Goal: Entertainment & Leisure: Consume media (video, audio)

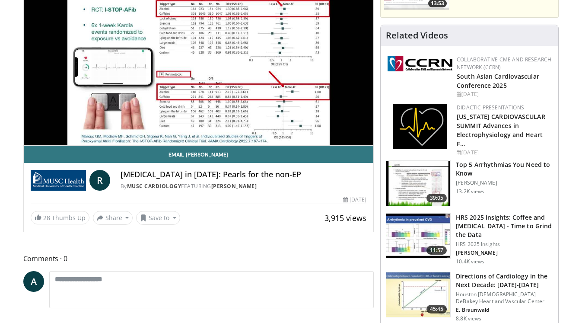
scroll to position [105, 0]
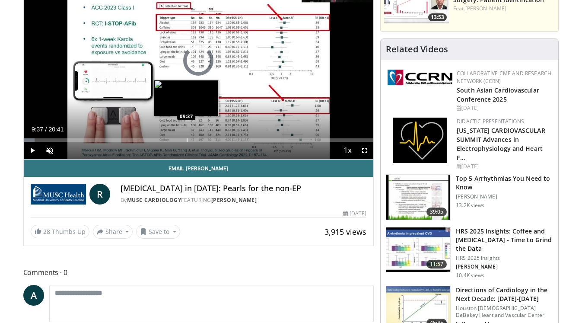
click at [187, 140] on div "Progress Bar" at bounding box center [187, 139] width 1 height 3
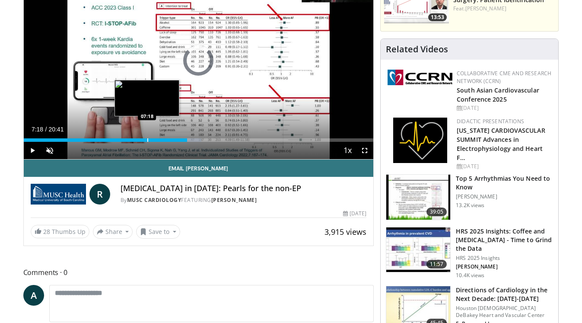
click at [147, 139] on div "09:39" at bounding box center [105, 139] width 163 height 3
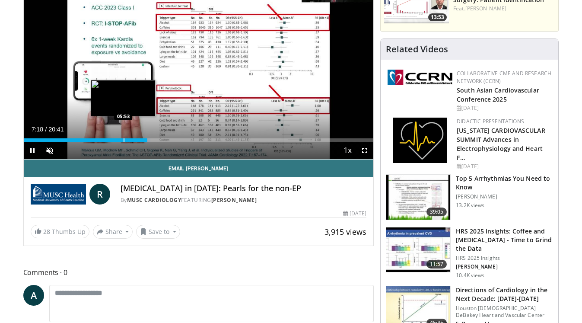
click at [120, 141] on div "Loaded : 36.26% 07:18 05:53" at bounding box center [199, 139] width 350 height 3
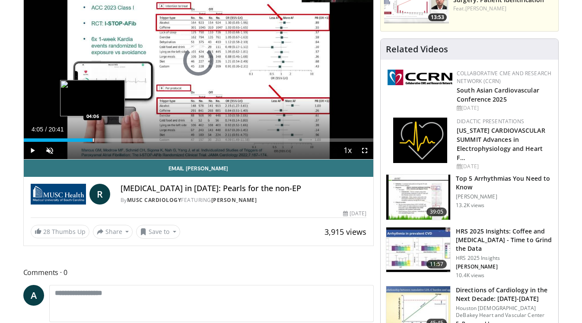
click at [93, 138] on div "Loaded : 0.00% 05:41 04:06" at bounding box center [199, 138] width 350 height 8
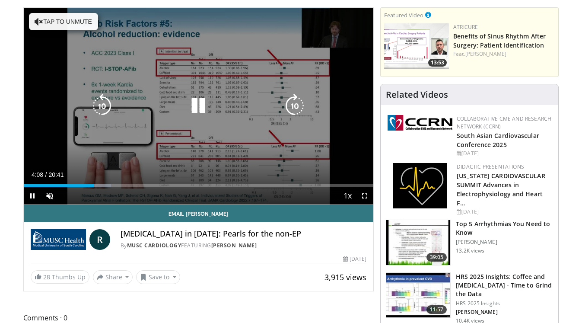
scroll to position [60, 0]
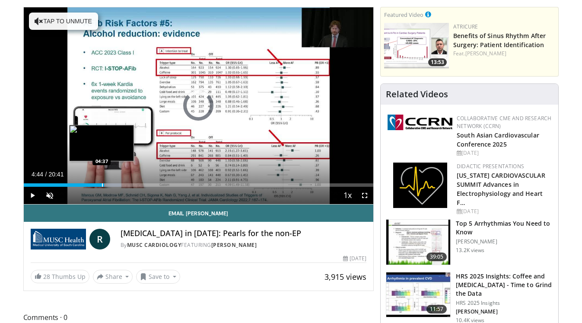
click at [102, 184] on div "Progress Bar" at bounding box center [102, 184] width 1 height 3
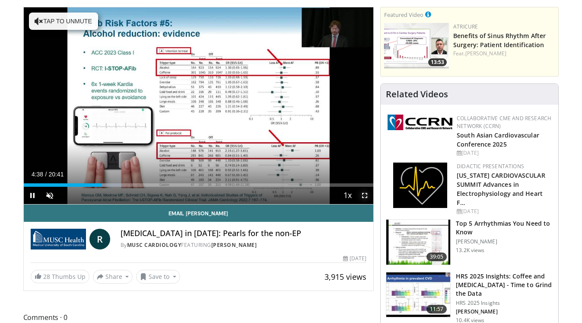
click at [365, 197] on span "Video Player" at bounding box center [364, 195] width 17 height 17
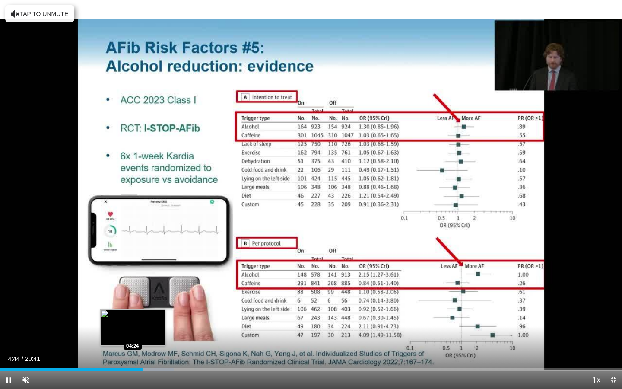
click at [133, 322] on div "Loaded : 27.97% 04:44 04:24" at bounding box center [311, 367] width 622 height 8
click at [144, 322] on div "Loaded : 27.17% 04:35 04:46" at bounding box center [311, 367] width 622 height 8
click at [151, 322] on div "Progress Bar" at bounding box center [153, 369] width 44 height 3
click at [147, 322] on div "05:02" at bounding box center [76, 369] width 152 height 3
click at [145, 322] on div "Progress Bar" at bounding box center [145, 369] width 1 height 3
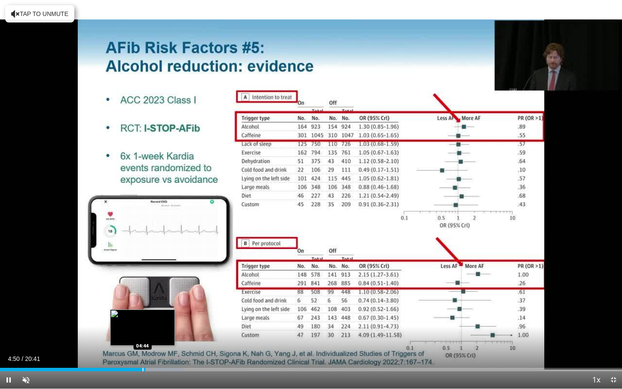
click at [143, 322] on div "Progress Bar" at bounding box center [143, 369] width 1 height 3
click at [3, 322] on span "Video Player" at bounding box center [8, 379] width 17 height 17
click at [156, 322] on div "Progress Bar" at bounding box center [160, 369] width 47 height 3
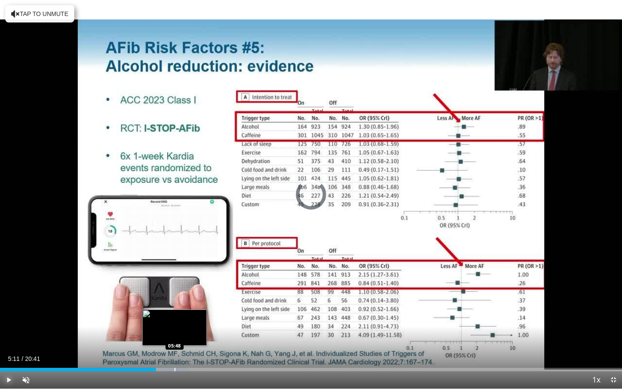
click at [175, 322] on div "Progress Bar" at bounding box center [165, 369] width 48 height 3
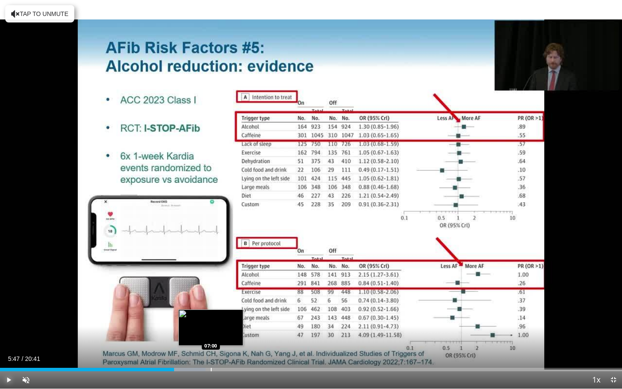
click at [211, 322] on div "Progress Bar" at bounding box center [211, 369] width 1 height 3
click at [223, 322] on div "Progress Bar" at bounding box center [223, 369] width 1 height 3
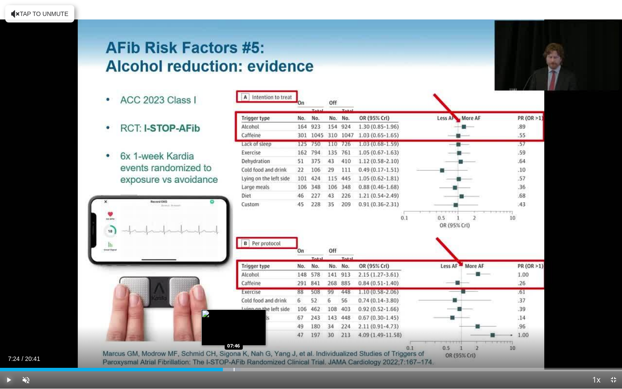
click at [234, 322] on div "Loaded : 38.68% 07:24 07:46" at bounding box center [311, 367] width 622 height 8
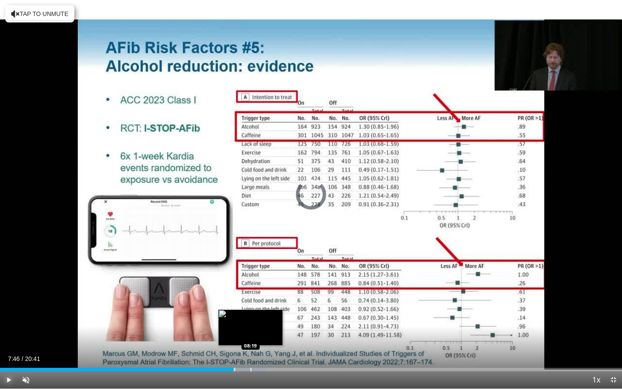
click at [251, 322] on div "Progress Bar" at bounding box center [251, 369] width 1 height 3
